Goal: Transaction & Acquisition: Purchase product/service

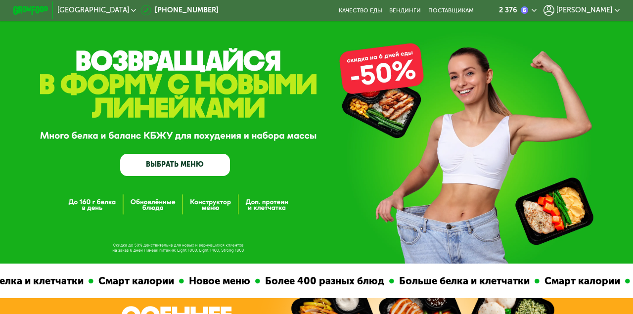
click at [195, 170] on link "ВЫБРАТЬ МЕНЮ" at bounding box center [174, 165] width 109 height 22
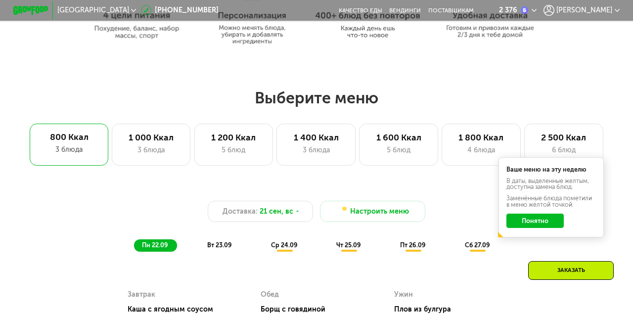
scroll to position [540, 0]
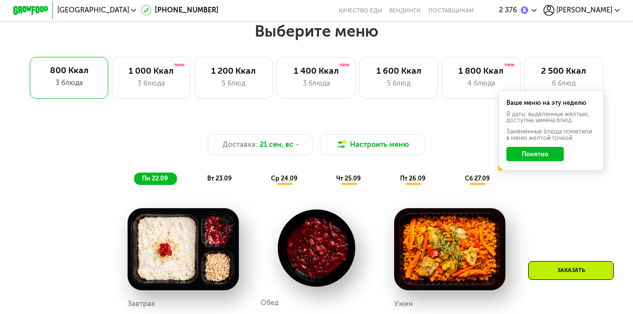
click at [528, 155] on button "Понятно" at bounding box center [534, 154] width 57 height 14
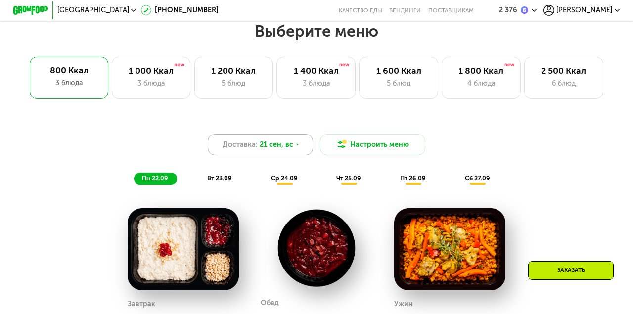
click at [265, 141] on span "21 сен, вс" at bounding box center [277, 144] width 34 height 10
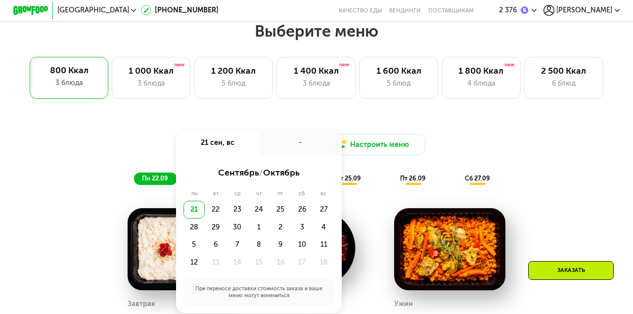
click at [459, 121] on div "Доставка: 21 сен, вс 21 сен, вс - сентябрь / октябрь пн вт ср чт пт сб вс 21 22…" at bounding box center [316, 153] width 531 height 76
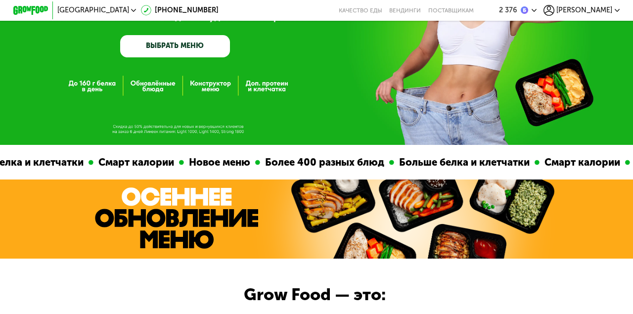
scroll to position [0, 0]
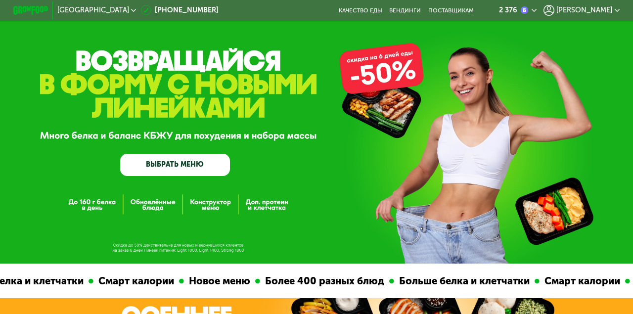
click at [599, 13] on span "[PERSON_NAME]" at bounding box center [584, 10] width 56 height 7
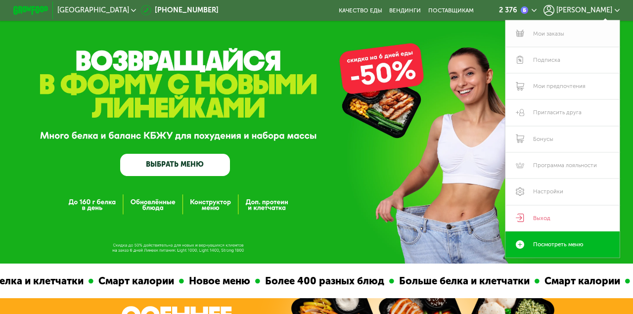
click at [552, 37] on link "Мои заказы" at bounding box center [562, 33] width 114 height 26
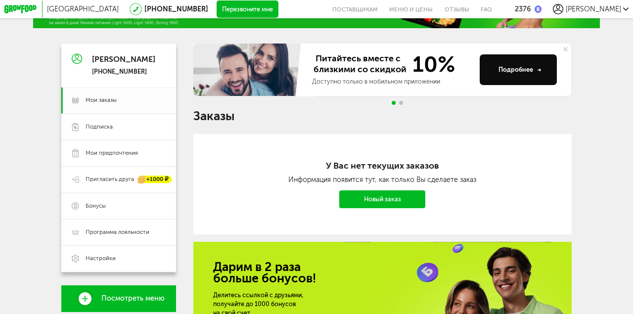
scroll to position [0, 0]
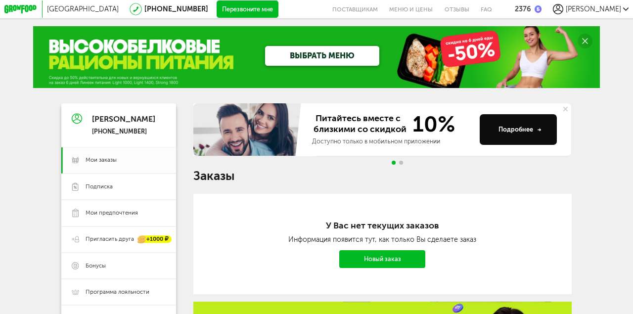
click at [566, 106] on button at bounding box center [565, 108] width 11 height 11
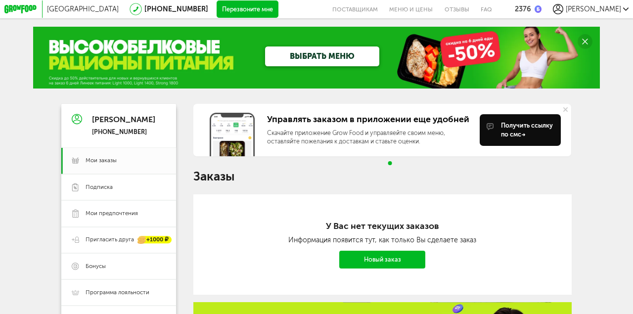
scroll to position [0, 0]
click at [604, 6] on span "[PERSON_NAME]" at bounding box center [593, 9] width 55 height 8
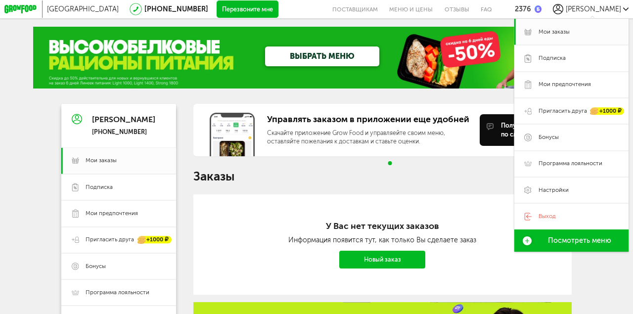
click at [604, 6] on span "[PERSON_NAME]" at bounding box center [593, 9] width 55 height 8
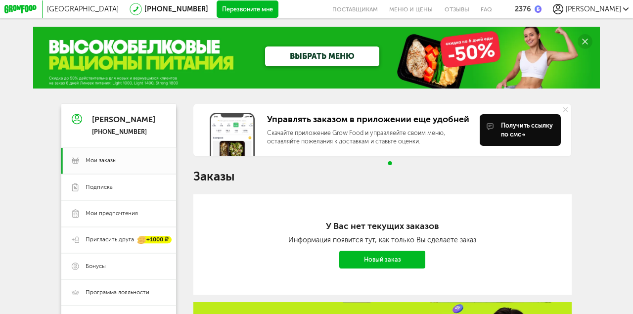
click at [303, 59] on link "ВЫБРАТЬ МЕНЮ" at bounding box center [322, 56] width 114 height 20
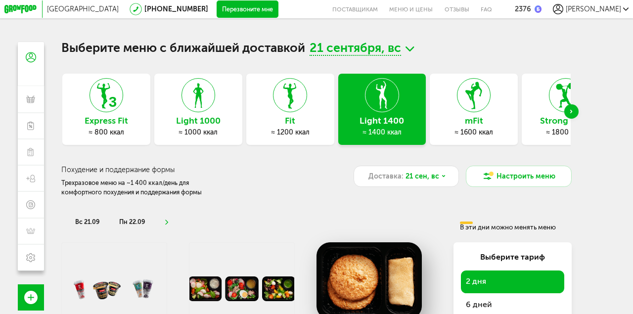
click at [574, 108] on div "Next slide" at bounding box center [571, 111] width 14 height 14
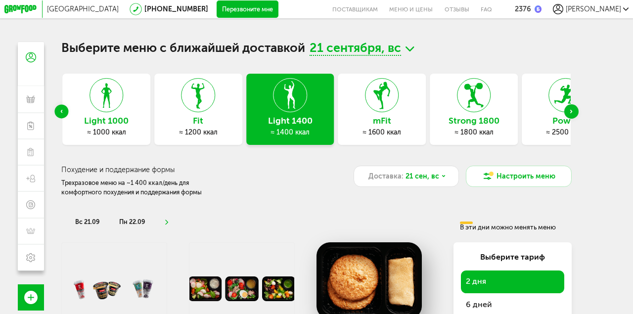
click at [574, 108] on div "Next slide" at bounding box center [571, 111] width 14 height 14
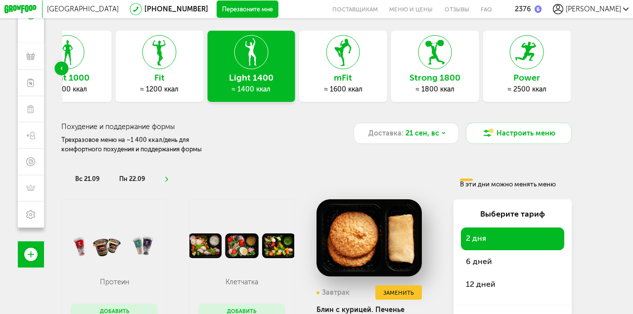
scroll to position [39, 0]
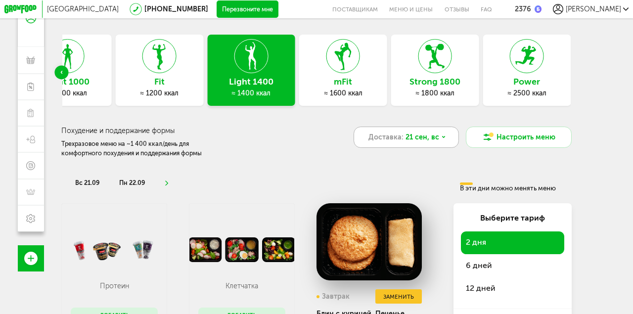
click at [432, 140] on span "21 сен, вс" at bounding box center [422, 137] width 34 height 10
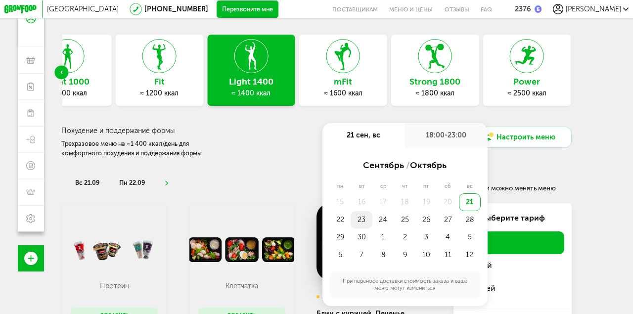
click at [365, 220] on div "23" at bounding box center [362, 220] width 22 height 18
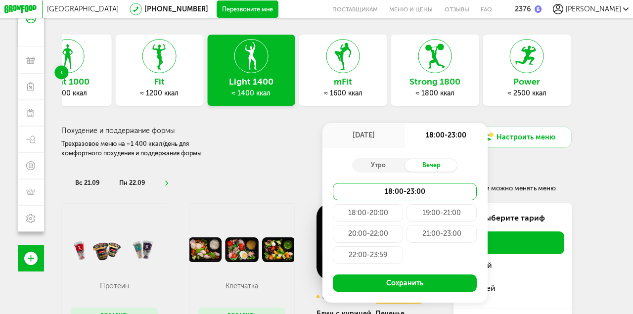
click at [442, 217] on div "19:00-21:00" at bounding box center [441, 213] width 70 height 18
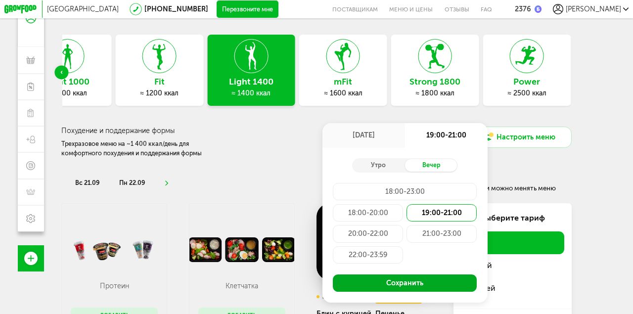
click at [410, 282] on button "Сохранить" at bounding box center [405, 283] width 144 height 18
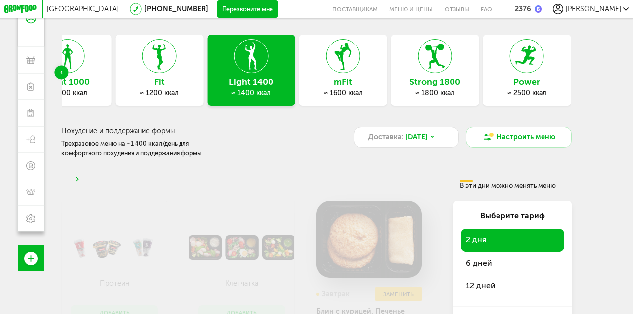
scroll to position [97, 0]
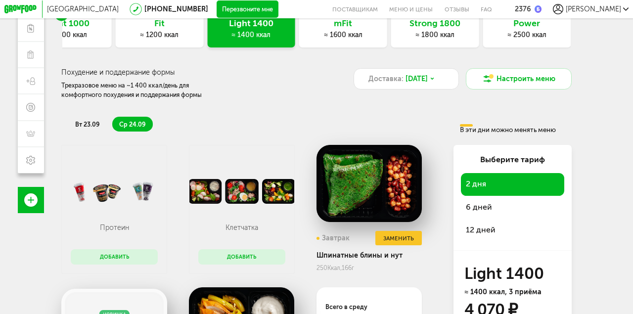
click at [476, 206] on span "6 дней" at bounding box center [512, 207] width 93 height 12
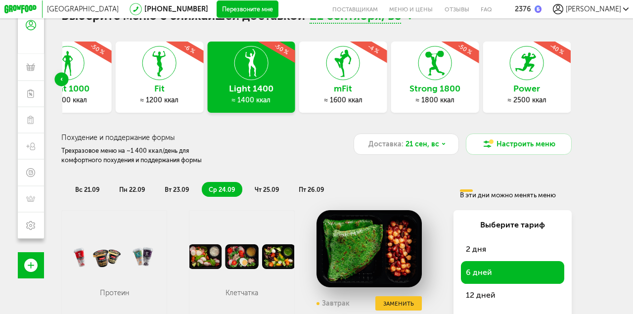
scroll to position [0, 0]
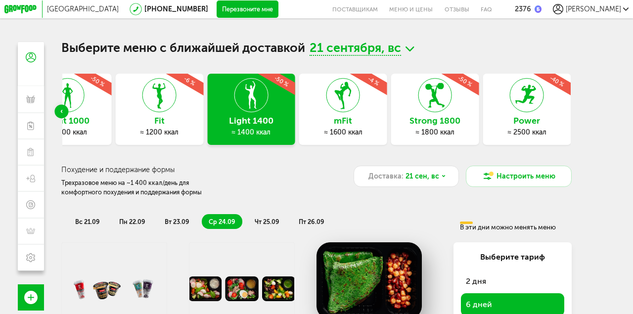
click at [363, 111] on div "mFit ≈ 1600 ккал -4 %" at bounding box center [343, 110] width 88 height 72
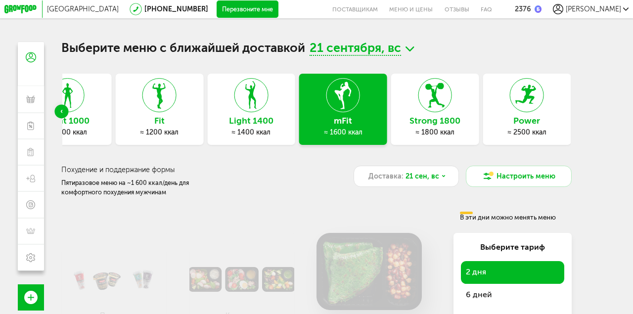
click at [377, 45] on span "21 сентября, вс" at bounding box center [355, 49] width 91 height 14
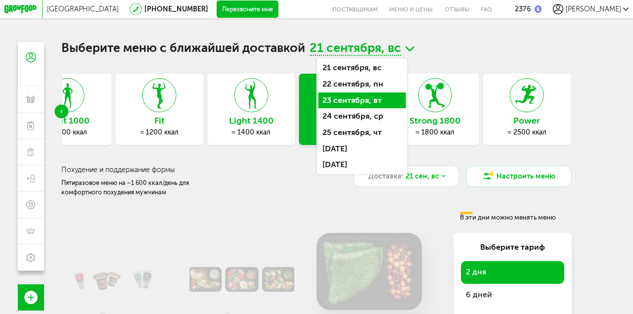
click at [360, 98] on li "23 сентября, вт" at bounding box center [362, 100] width 88 height 16
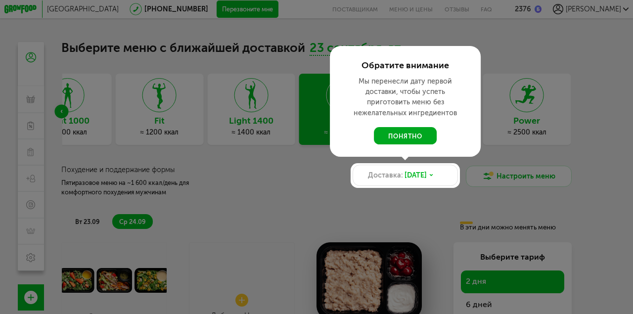
click at [411, 136] on button "понятно" at bounding box center [405, 136] width 63 height 18
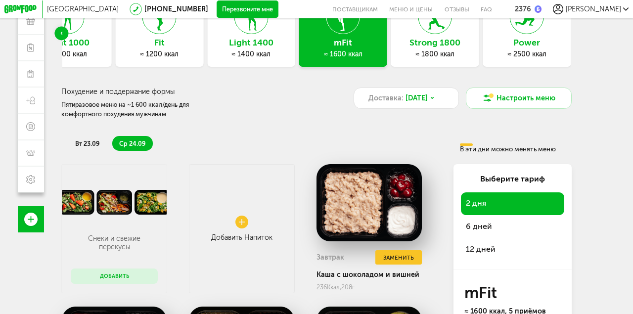
scroll to position [32, 0]
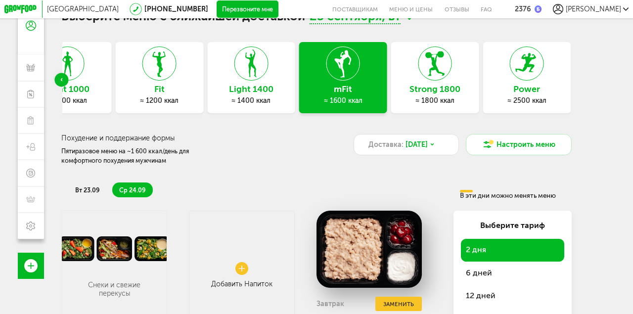
click at [96, 188] on span "вт 23.09" at bounding box center [87, 189] width 25 height 7
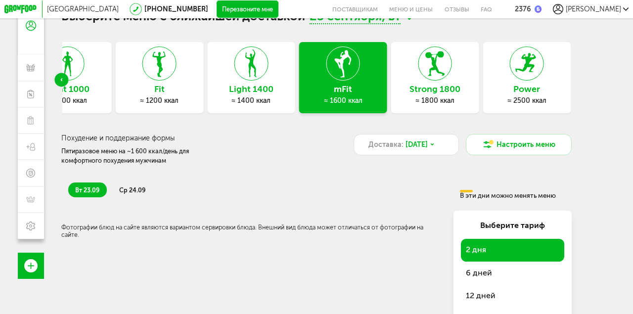
click at [136, 191] on span "ср 24.09" at bounding box center [132, 189] width 27 height 7
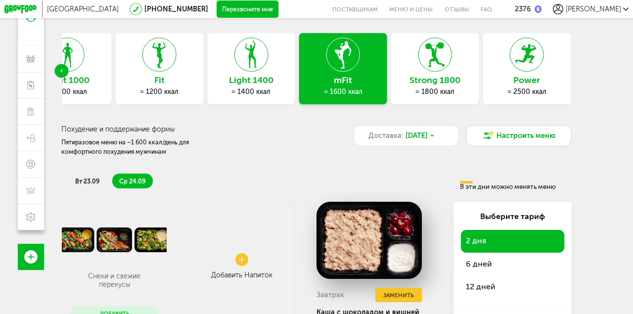
scroll to position [44, 0]
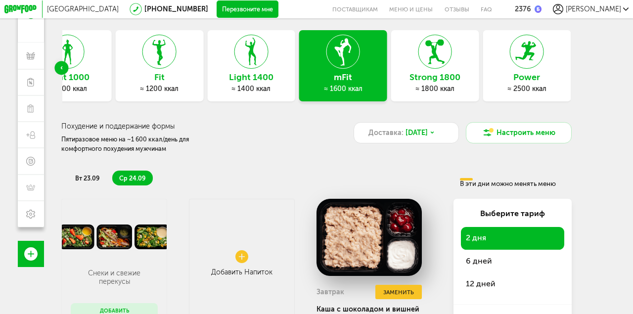
click at [477, 266] on span "6 дней" at bounding box center [512, 261] width 93 height 12
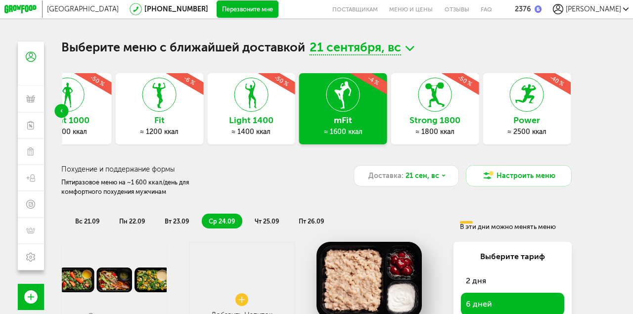
scroll to position [0, 0]
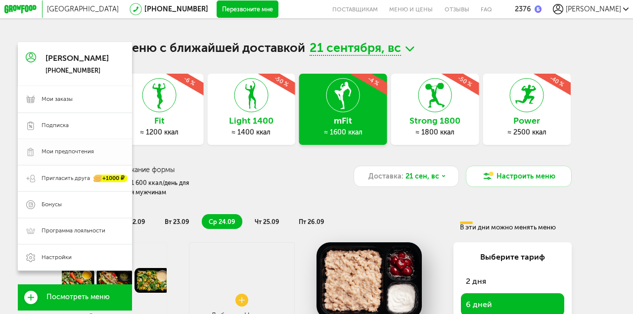
click at [70, 148] on span "Мои предпочтения" at bounding box center [68, 152] width 52 height 8
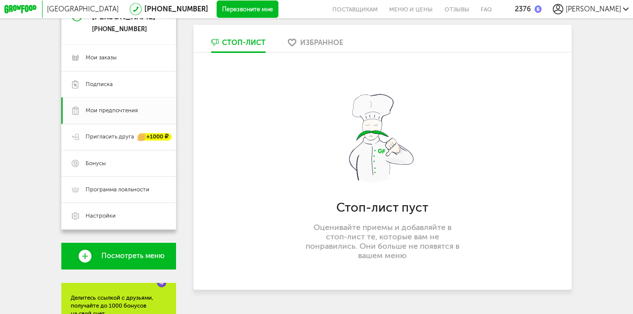
scroll to position [102, 0]
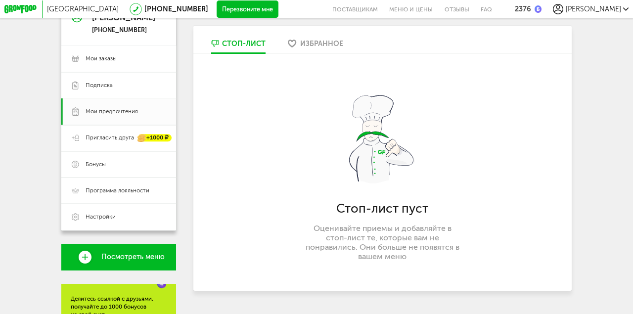
click at [319, 41] on div "Избранное" at bounding box center [321, 44] width 43 height 8
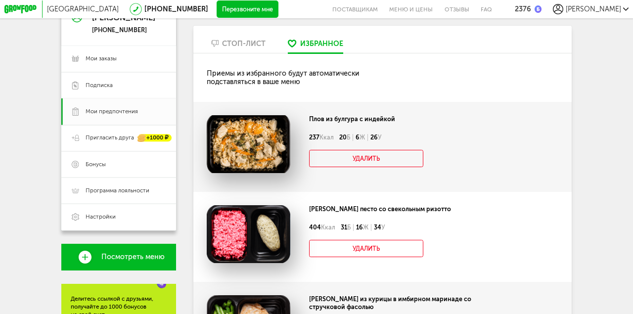
click at [226, 45] on div "Стоп-лист" at bounding box center [244, 44] width 44 height 8
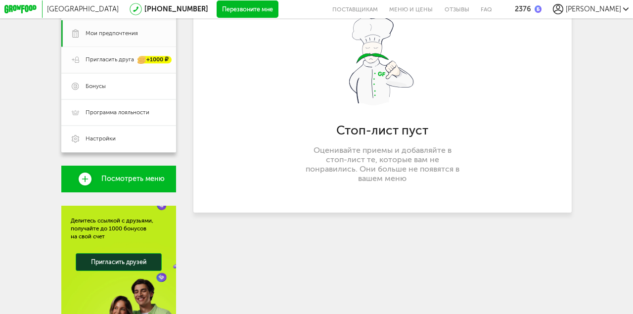
scroll to position [202, 0]
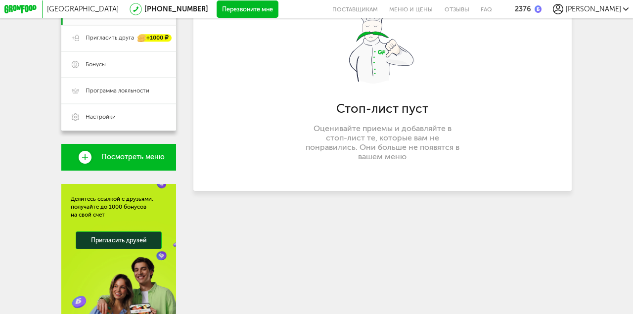
click at [113, 155] on span "Посмотреть меню" at bounding box center [132, 157] width 63 height 8
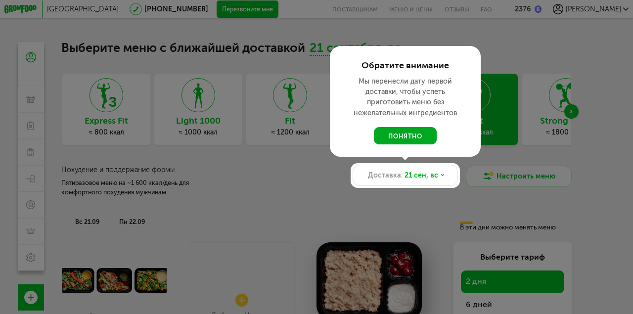
click at [411, 134] on button "понятно" at bounding box center [405, 136] width 63 height 18
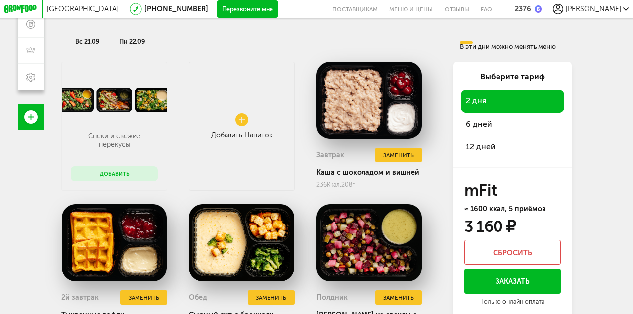
scroll to position [179, 0]
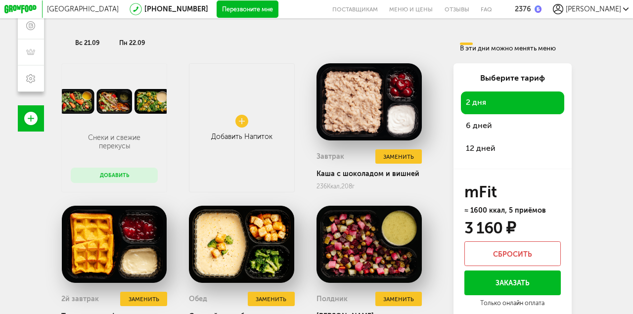
click at [484, 125] on span "6 дней" at bounding box center [512, 126] width 93 height 12
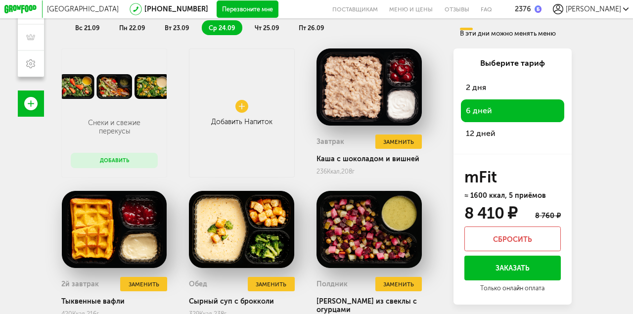
scroll to position [0, 0]
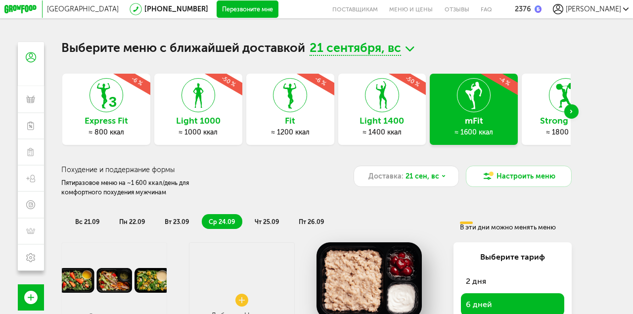
click at [354, 48] on span "21 сентября, вс" at bounding box center [355, 49] width 91 height 14
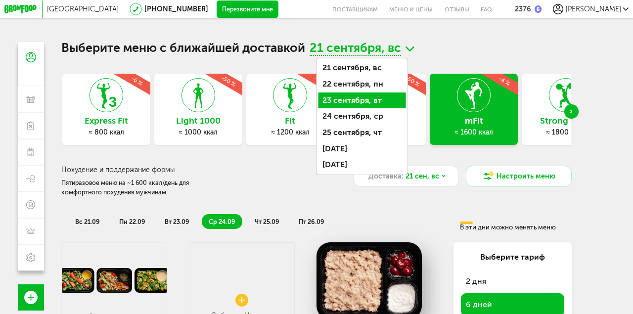
click at [334, 102] on li "23 сентября, вт" at bounding box center [362, 100] width 88 height 16
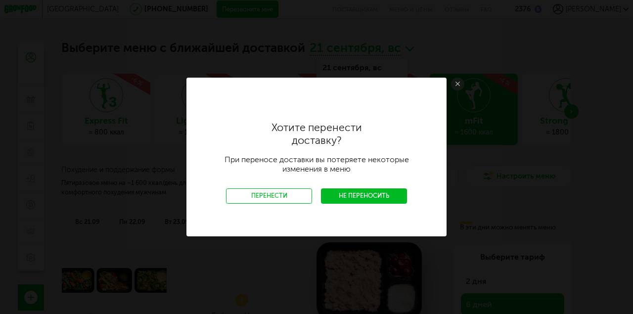
click at [277, 204] on div "Перенести Не переносить" at bounding box center [317, 195] width 190 height 29
click at [282, 197] on link "Перенести" at bounding box center [269, 195] width 86 height 15
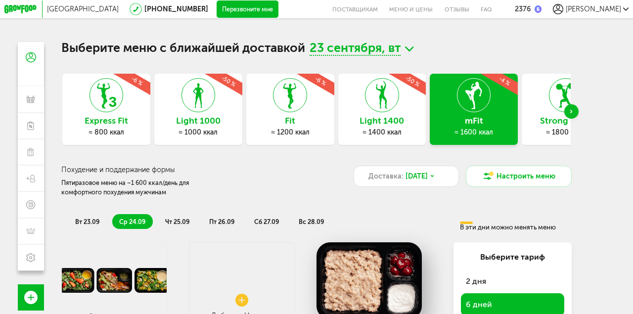
scroll to position [122, 0]
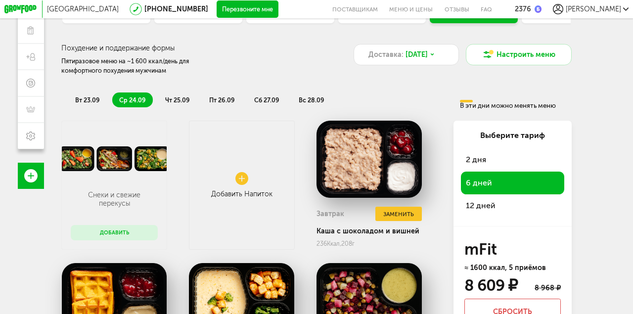
click at [83, 98] on span "вт 23.09" at bounding box center [87, 99] width 25 height 7
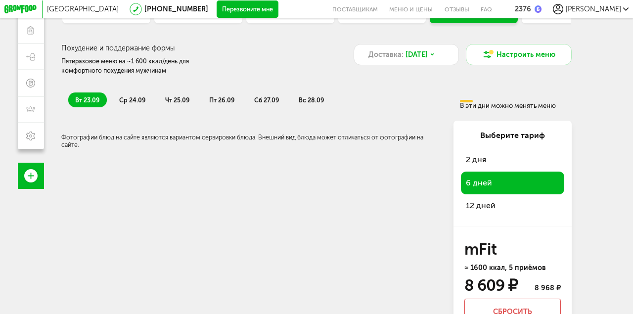
click at [134, 97] on span "ср 24.09" at bounding box center [132, 99] width 27 height 7
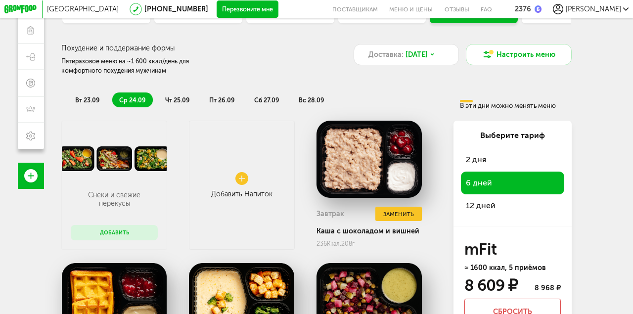
click at [501, 204] on span "12 дней" at bounding box center [512, 206] width 93 height 12
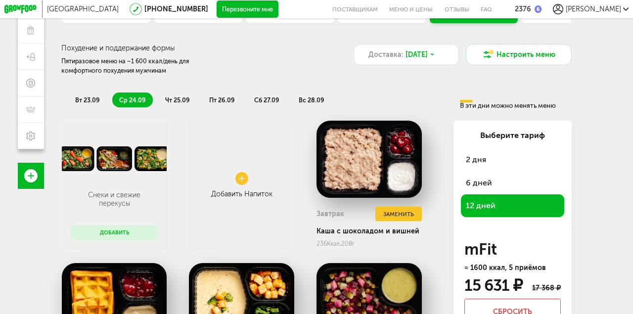
click at [507, 183] on span "6 дней" at bounding box center [512, 183] width 93 height 12
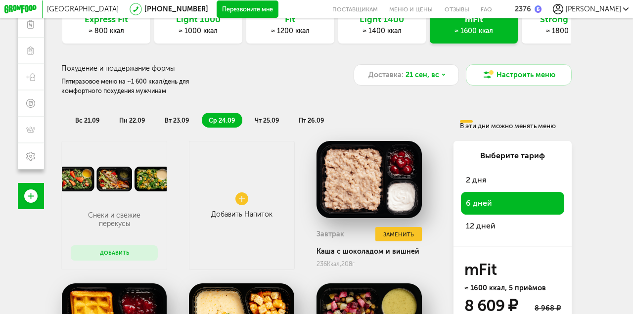
scroll to position [0, 0]
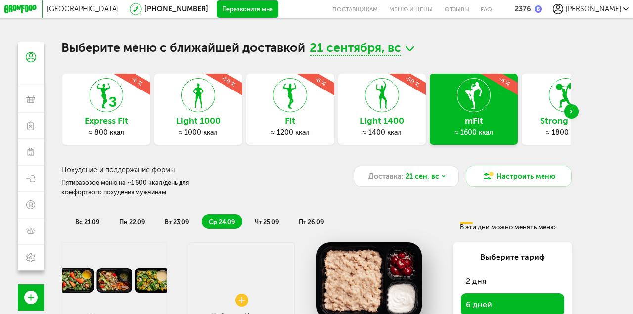
click at [609, 6] on span "[PERSON_NAME]" at bounding box center [593, 9] width 55 height 8
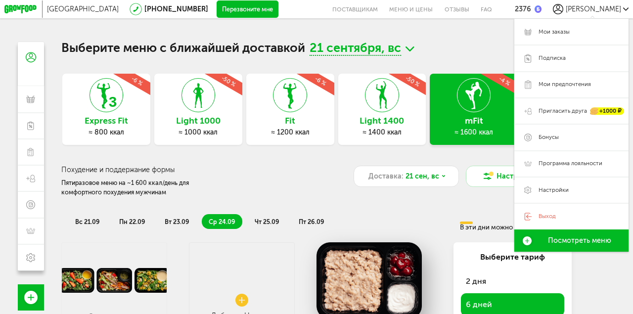
click at [609, 6] on span "[PERSON_NAME]" at bounding box center [593, 9] width 55 height 8
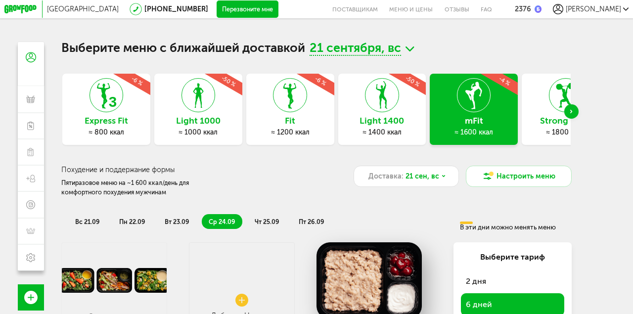
click at [571, 110] on icon "Next slide" at bounding box center [571, 111] width 2 height 3
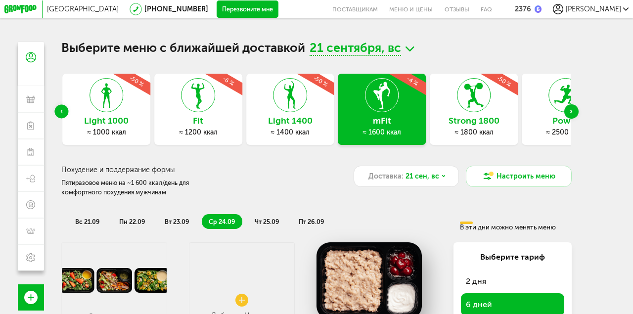
click at [571, 110] on icon "Next slide" at bounding box center [571, 111] width 2 height 3
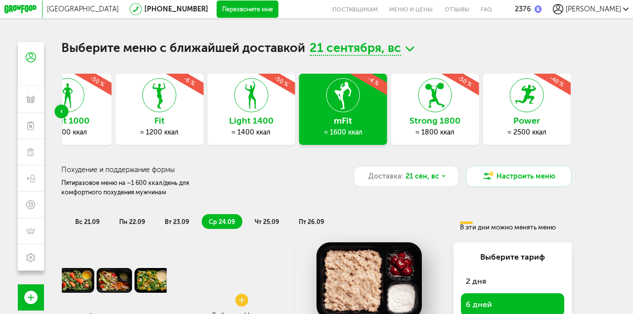
click at [63, 110] on div "Previous slide" at bounding box center [61, 111] width 14 height 14
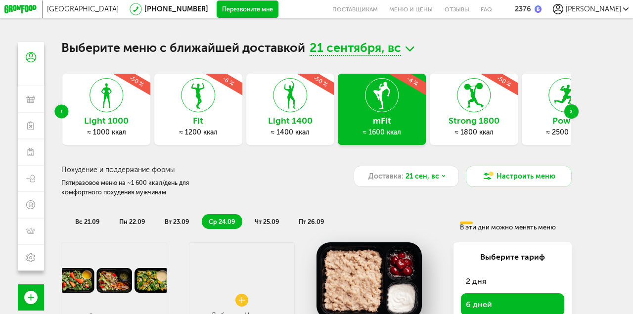
click at [63, 110] on div "Previous slide" at bounding box center [61, 111] width 14 height 14
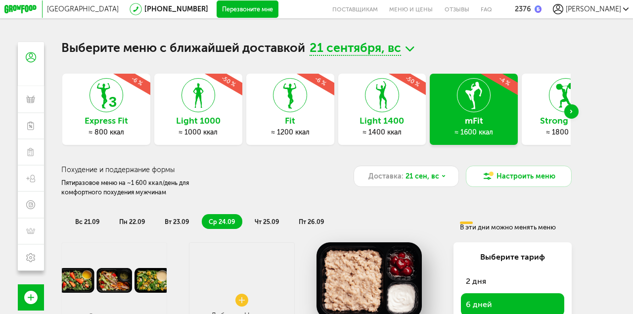
click at [574, 110] on div "Next slide" at bounding box center [571, 111] width 14 height 14
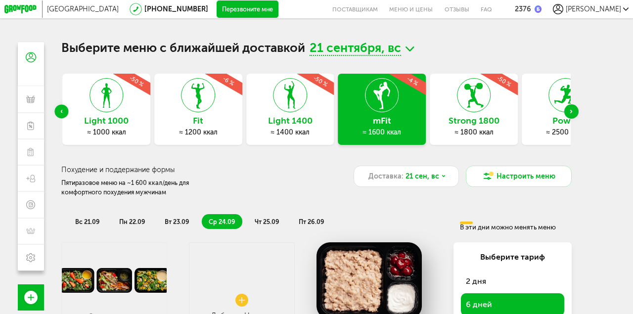
click at [574, 110] on div "Next slide" at bounding box center [571, 111] width 14 height 14
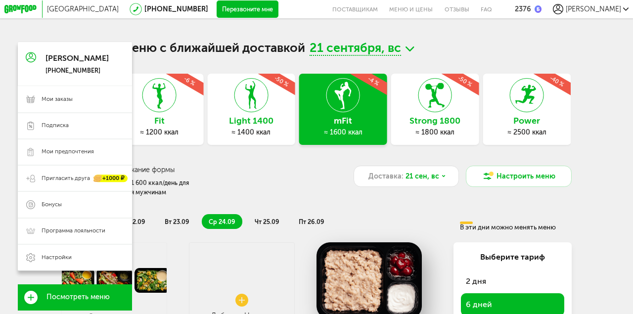
click at [27, 56] on icon at bounding box center [31, 58] width 10 height 74
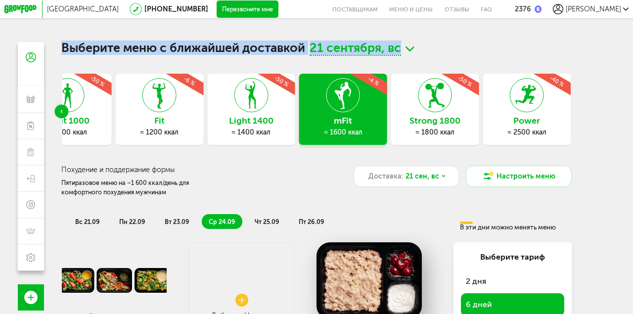
drag, startPoint x: 429, startPoint y: 55, endPoint x: 252, endPoint y: 37, distance: 178.4
click at [252, 37] on div "Санкт-Петербург 8 (800) 555-21-78 Перезвоните мне поставщикам Меню и цены Отзыв…" at bounding box center [316, 195] width 633 height 391
click at [230, 28] on div "Санкт-Петербург 8 (800) 555-21-78 Перезвоните мне поставщикам Меню и цены Отзыв…" at bounding box center [316, 195] width 633 height 391
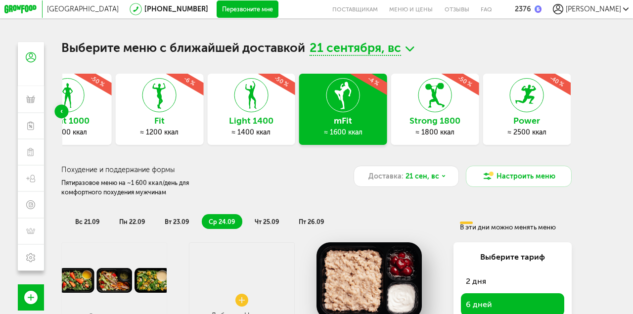
drag, startPoint x: 61, startPoint y: 49, endPoint x: 460, endPoint y: 38, distance: 399.7
click at [460, 38] on div "Санкт-Петербург 8 (800) 555-21-78 Перезвоните мне поставщикам Меню и цены Отзыв…" at bounding box center [316, 195] width 633 height 391
click at [466, 46] on h1 "Выберите меню с ближайшей доставкой 21 сентября, вс" at bounding box center [316, 49] width 510 height 14
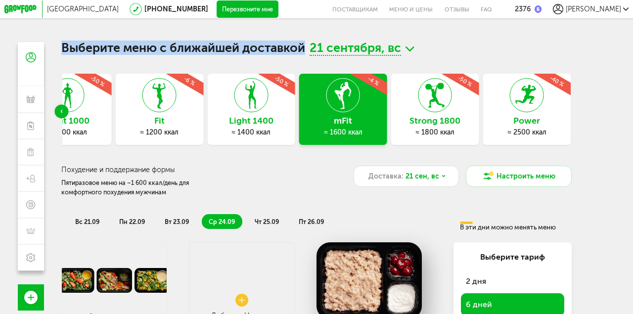
drag, startPoint x: 64, startPoint y: 45, endPoint x: 422, endPoint y: 46, distance: 358.0
click at [422, 46] on h1 "Выберите меню с ближайшей доставкой 21 сентября, вс" at bounding box center [316, 49] width 510 height 14
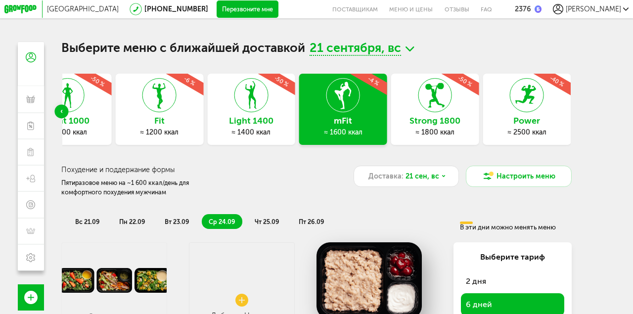
click at [602, 5] on span "[PERSON_NAME]" at bounding box center [593, 9] width 55 height 8
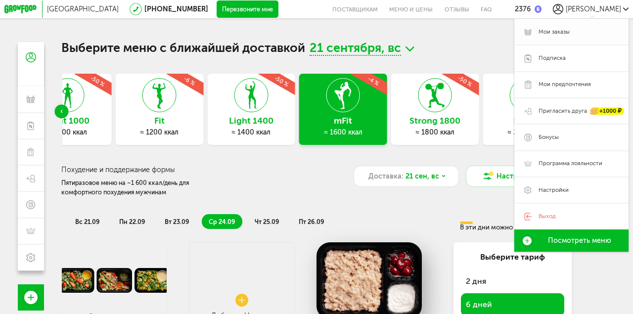
click at [579, 34] on span "Мои заказы" at bounding box center [578, 32] width 80 height 8
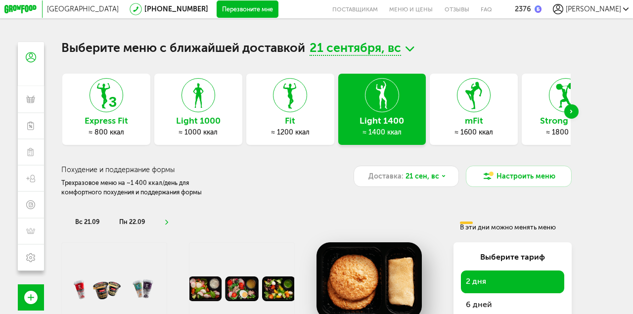
click at [595, 8] on span "[PERSON_NAME]" at bounding box center [593, 9] width 55 height 8
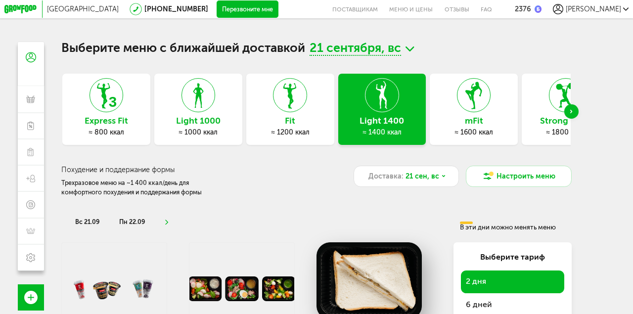
click at [599, 11] on span "[PERSON_NAME]" at bounding box center [593, 9] width 55 height 8
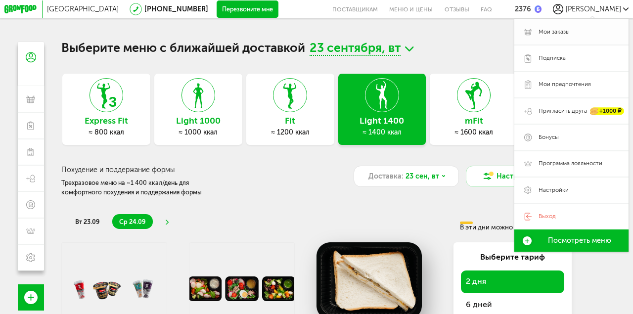
click at [558, 34] on span "Мои заказы" at bounding box center [553, 32] width 31 height 8
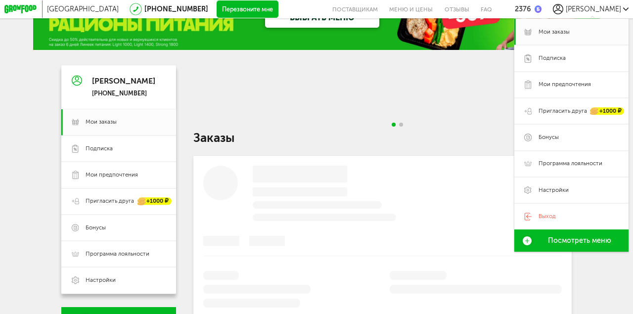
scroll to position [53, 0]
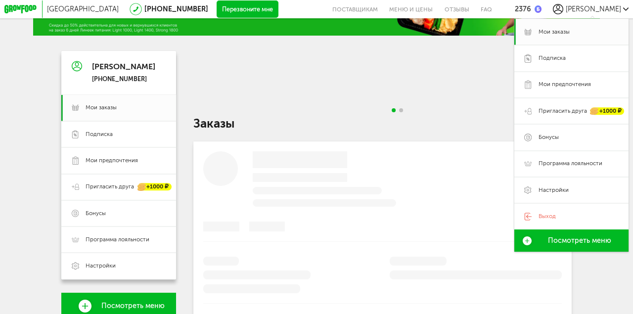
click at [615, 11] on span "[PERSON_NAME]" at bounding box center [593, 9] width 55 height 8
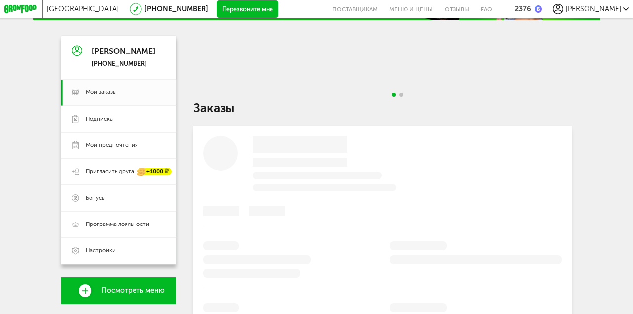
scroll to position [0, 0]
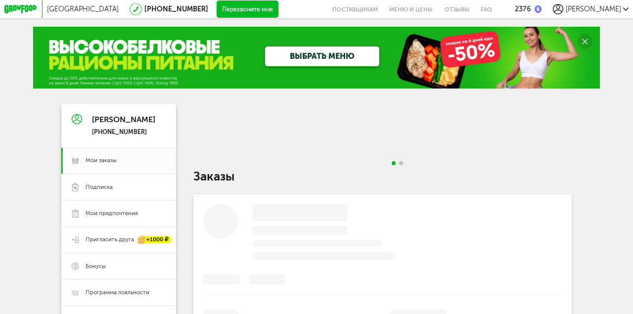
click at [586, 41] on circle at bounding box center [585, 41] width 15 height 15
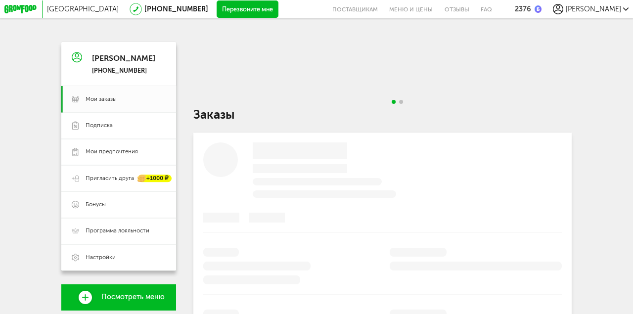
click at [402, 101] on span "Go to slide 2" at bounding box center [401, 102] width 4 height 4
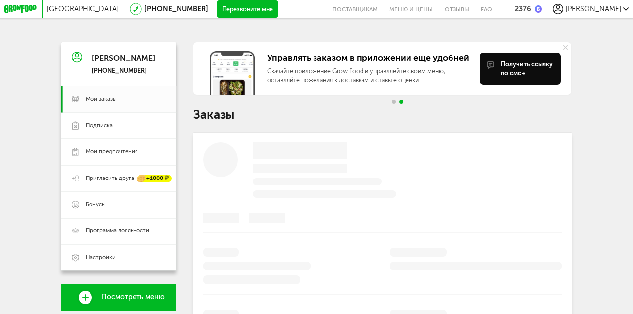
click at [392, 102] on span "Go to slide 1" at bounding box center [394, 102] width 4 height 4
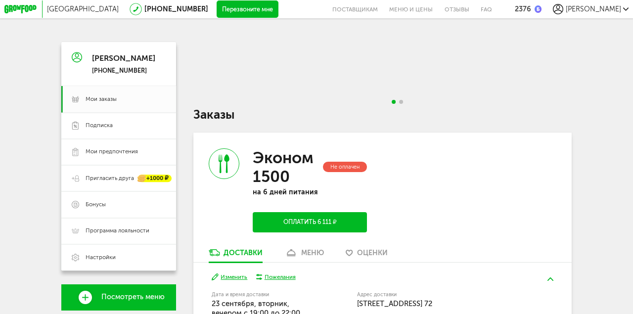
scroll to position [125, 0]
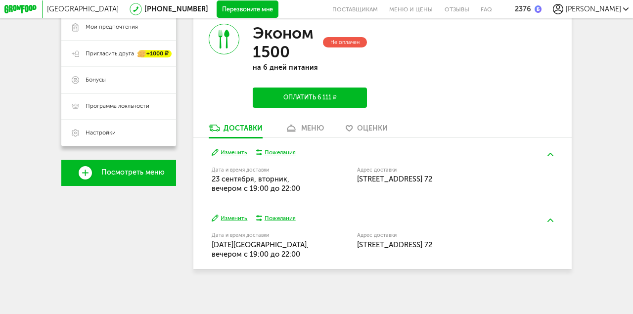
click at [312, 124] on div "меню" at bounding box center [312, 128] width 23 height 8
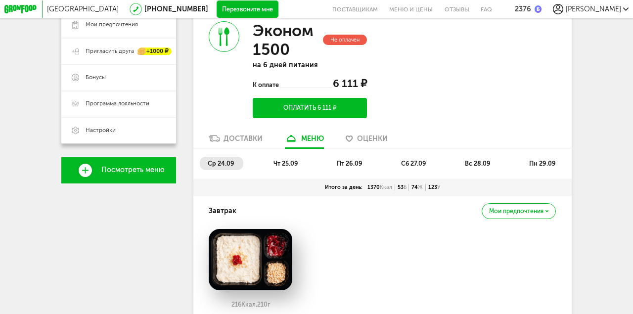
scroll to position [66, 0]
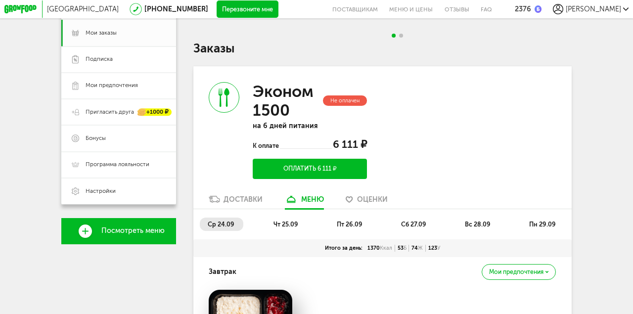
click at [285, 226] on span "чт 25.09" at bounding box center [285, 224] width 25 height 7
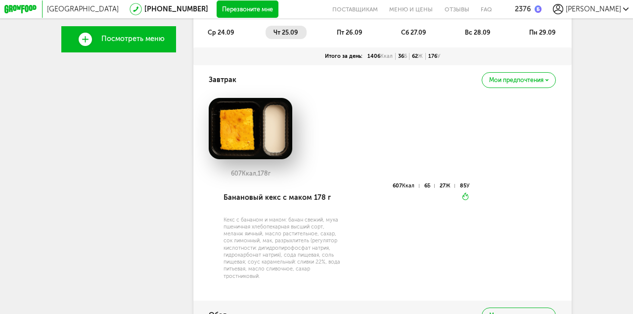
scroll to position [151, 0]
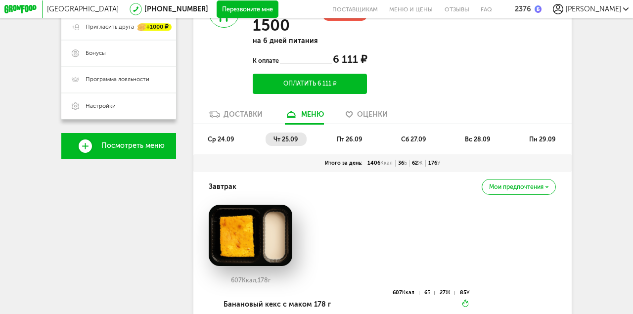
click at [352, 140] on span "пт 26.09" at bounding box center [350, 138] width 26 height 7
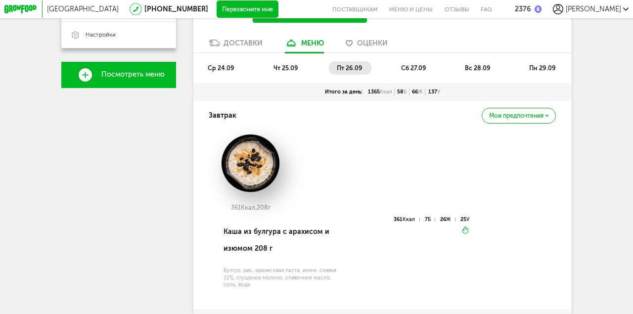
scroll to position [5, 0]
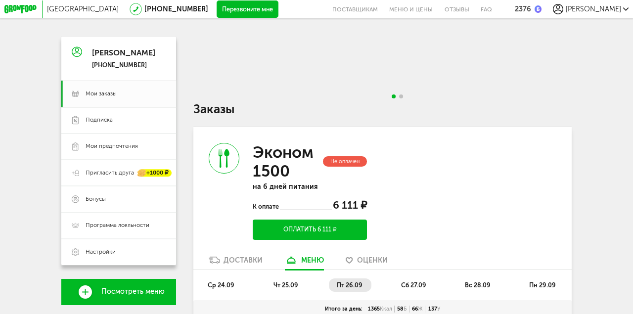
click at [315, 230] on button "Оплатить 6 111 ₽" at bounding box center [310, 230] width 114 height 21
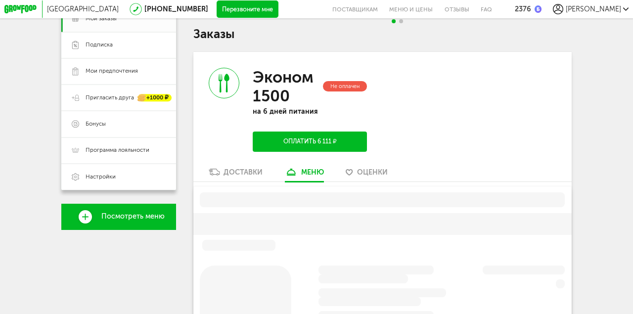
scroll to position [108, 0]
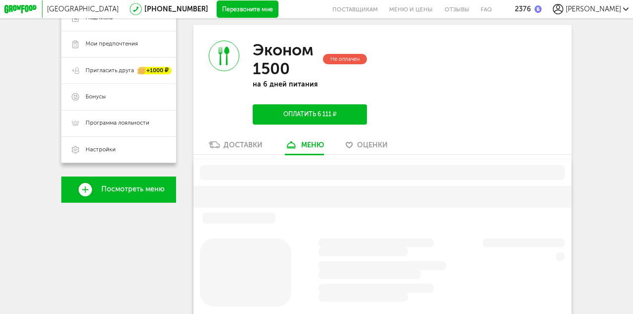
click at [531, 6] on div "2376" at bounding box center [523, 9] width 16 height 8
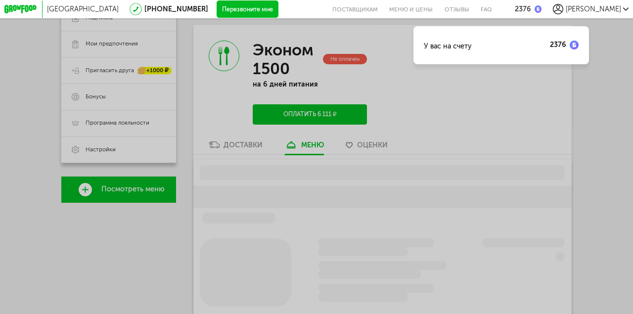
click at [536, 45] on div "У вас на счету 2376" at bounding box center [501, 45] width 176 height 38
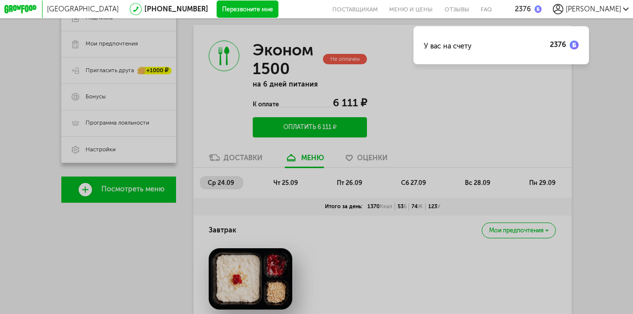
click at [610, 6] on span "[PERSON_NAME]" at bounding box center [593, 9] width 55 height 8
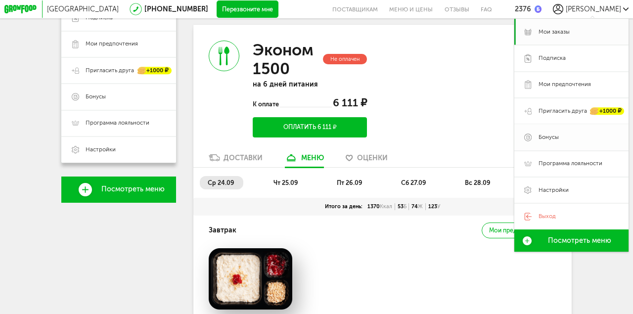
click at [557, 131] on link "Бонусы" at bounding box center [571, 137] width 114 height 26
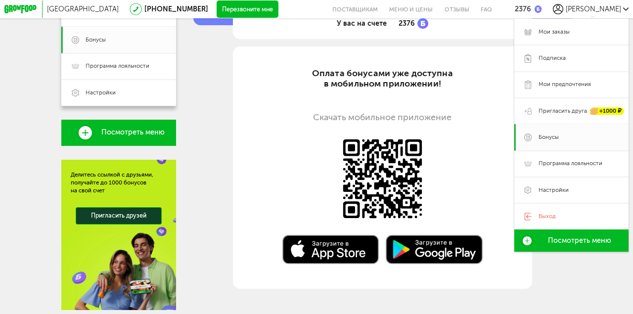
scroll to position [168, 0]
